Goal: Transaction & Acquisition: Purchase product/service

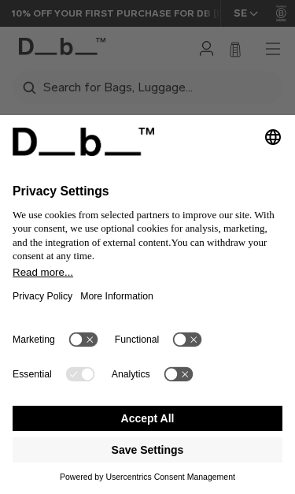
click at [231, 420] on button "Accept All" at bounding box center [148, 417] width 270 height 25
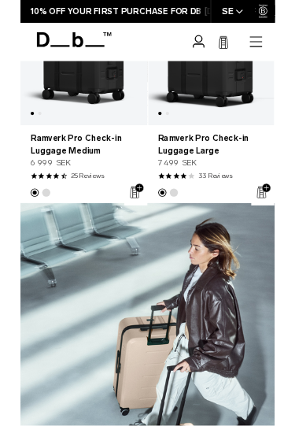
scroll to position [2371, 0]
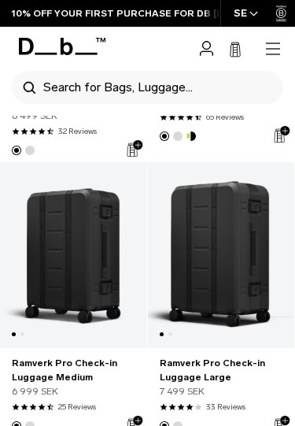
click at [264, 287] on link "Ramverk Pro Check-in Luggage Large" at bounding box center [221, 255] width 147 height 186
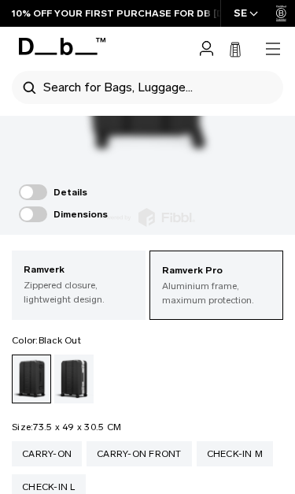
scroll to position [366, 0]
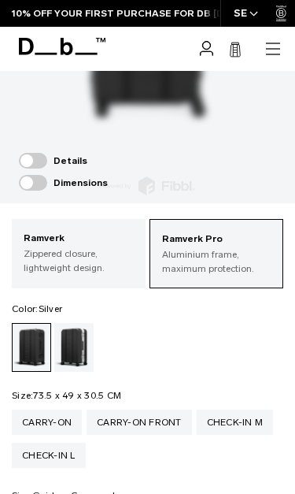
click at [79, 339] on div "Silver" at bounding box center [74, 347] width 40 height 49
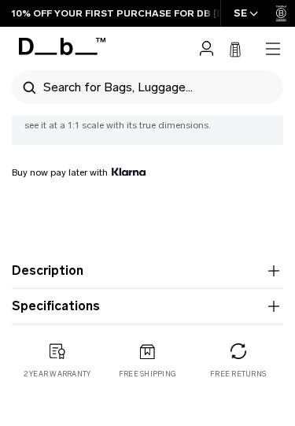
scroll to position [855, 0]
